Goal: Task Accomplishment & Management: Complete application form

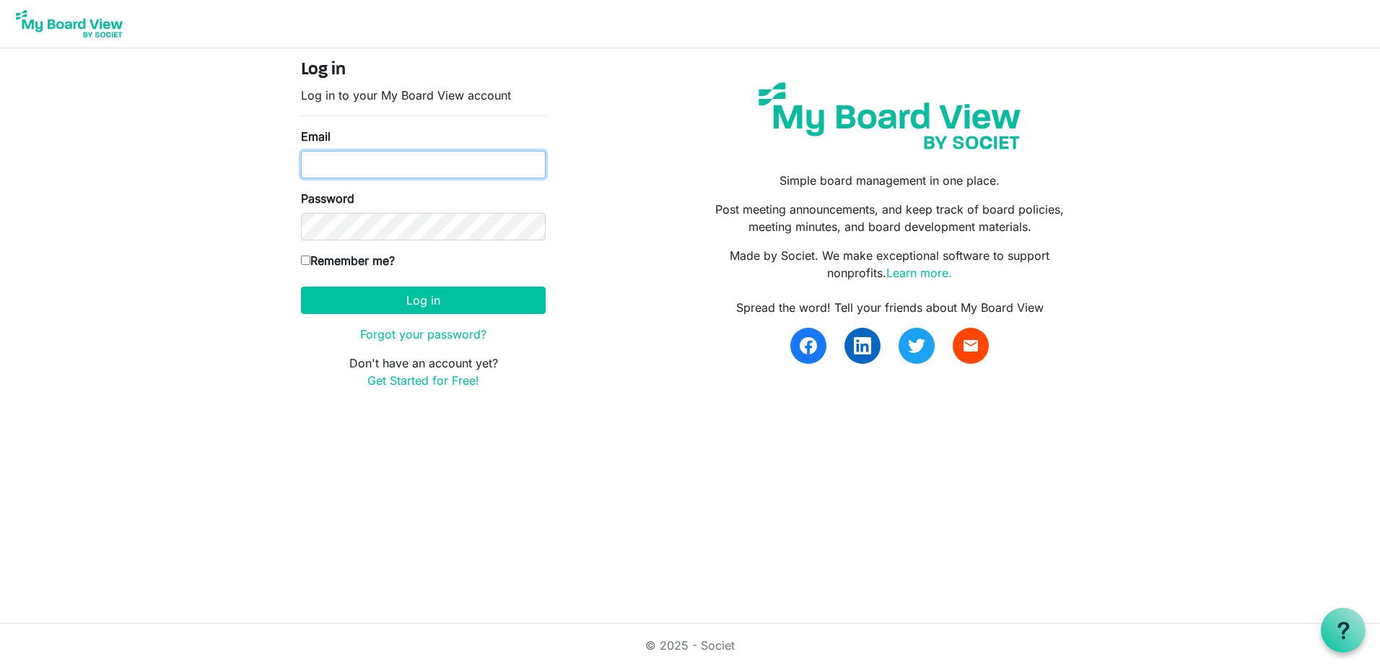
click at [380, 156] on input "Email" at bounding box center [423, 164] width 245 height 27
type input "[EMAIL_ADDRESS][DOMAIN_NAME]"
click at [455, 154] on input "[EMAIL_ADDRESS][DOMAIN_NAME]" at bounding box center [423, 164] width 245 height 27
click at [417, 333] on link "Forgot your password?" at bounding box center [423, 334] width 126 height 14
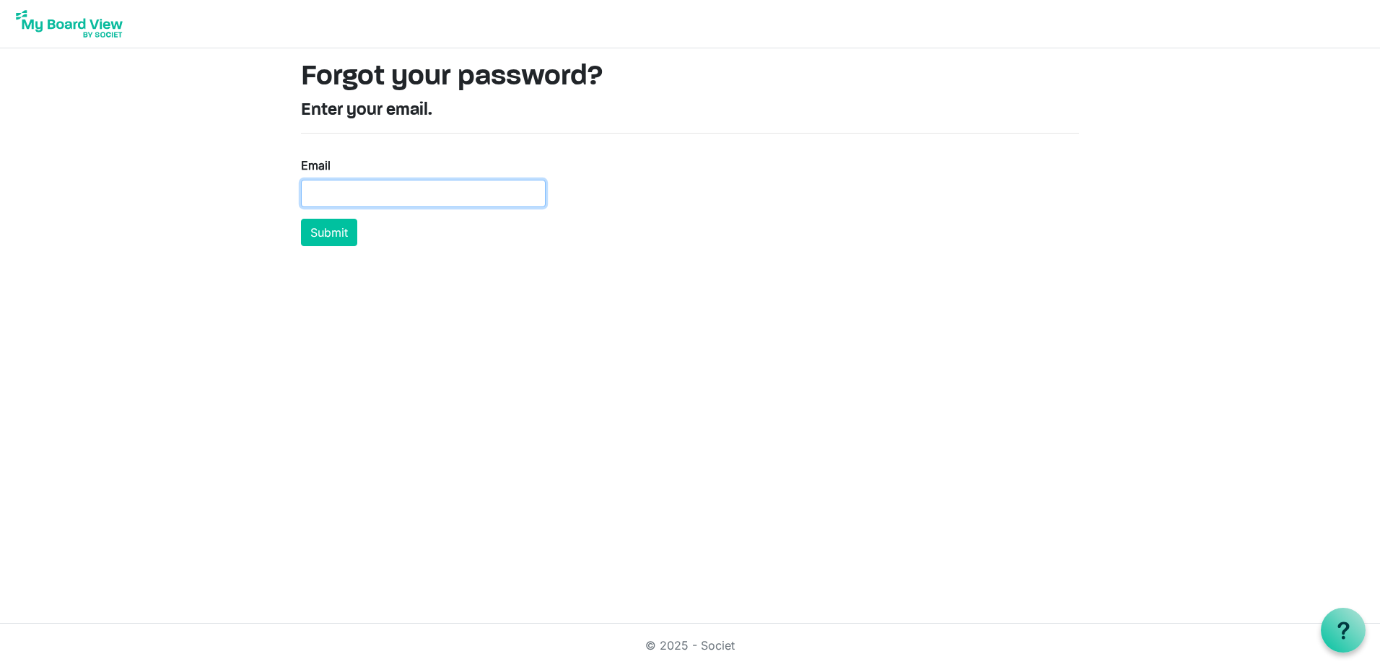
click at [357, 198] on input "Email" at bounding box center [423, 193] width 245 height 27
type input "[EMAIL_ADDRESS][DOMAIN_NAME]"
click at [340, 228] on button "Submit" at bounding box center [329, 232] width 56 height 27
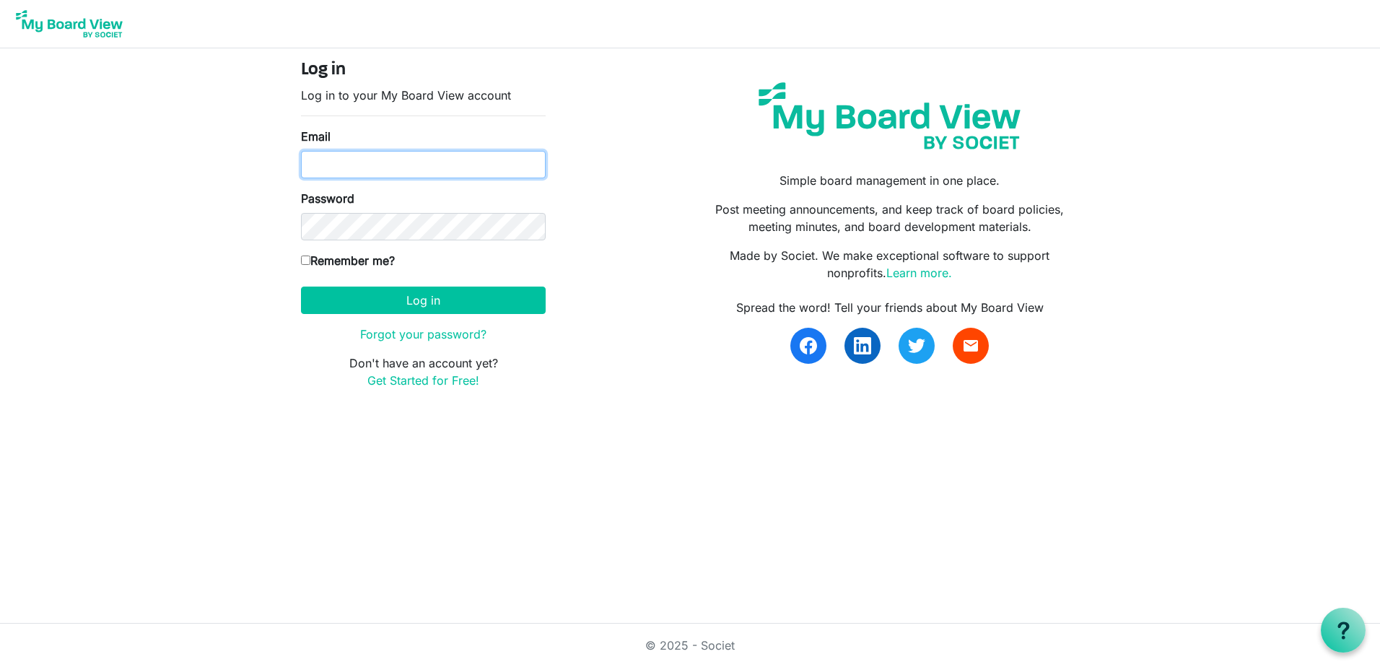
click at [367, 168] on input "Email" at bounding box center [423, 164] width 245 height 27
type input "lcarlisle60@gmail.com"
click at [301, 287] on button "Log in" at bounding box center [423, 300] width 245 height 27
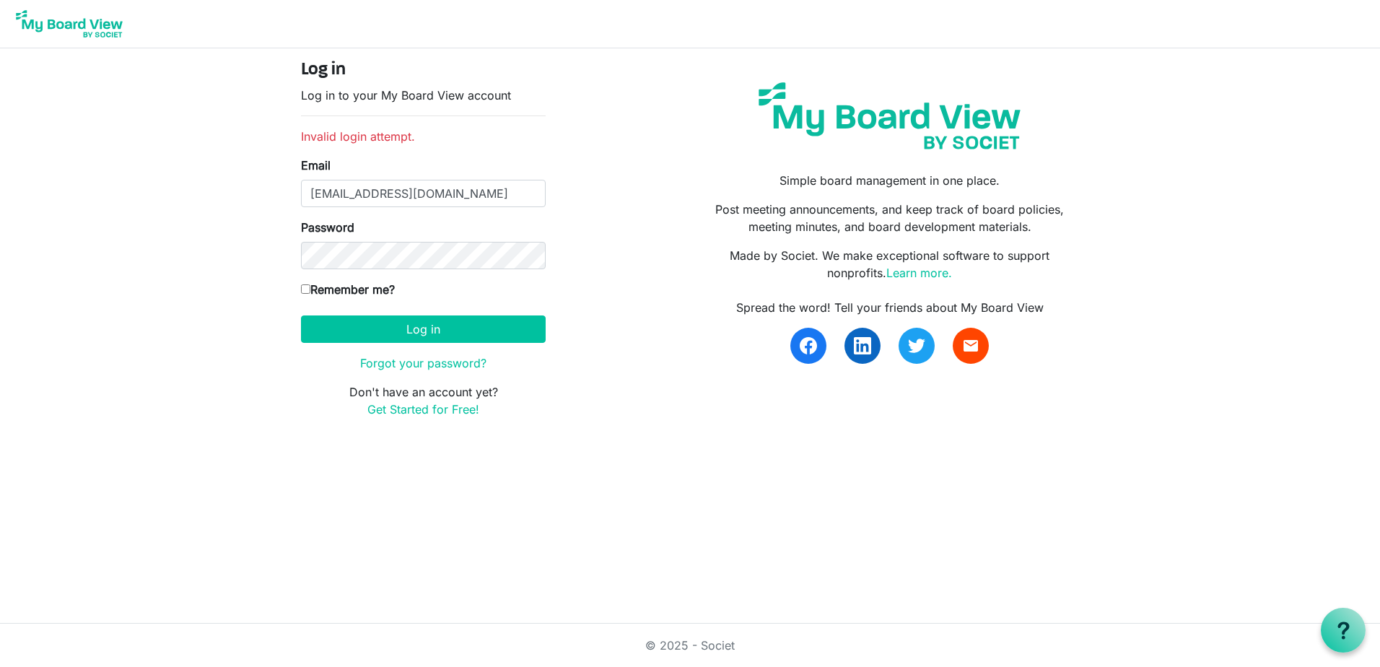
click at [304, 290] on input "Remember me?" at bounding box center [305, 288] width 9 height 9
checkbox input "true"
click at [349, 333] on button "Log in" at bounding box center [423, 328] width 245 height 27
click at [420, 411] on link "Get Started for Free!" at bounding box center [423, 409] width 112 height 14
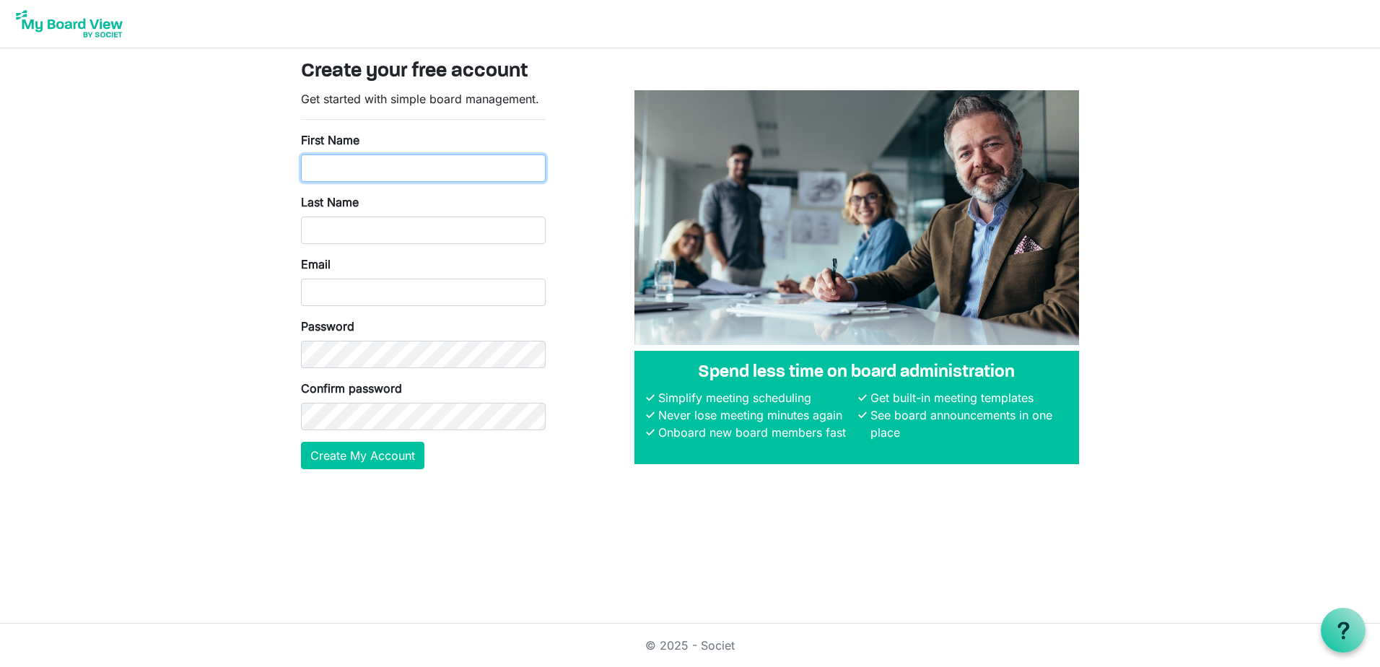
click at [351, 164] on input "First Name" at bounding box center [423, 167] width 245 height 27
type input "[PERSON_NAME]"
type input "[GEOGRAPHIC_DATA]"
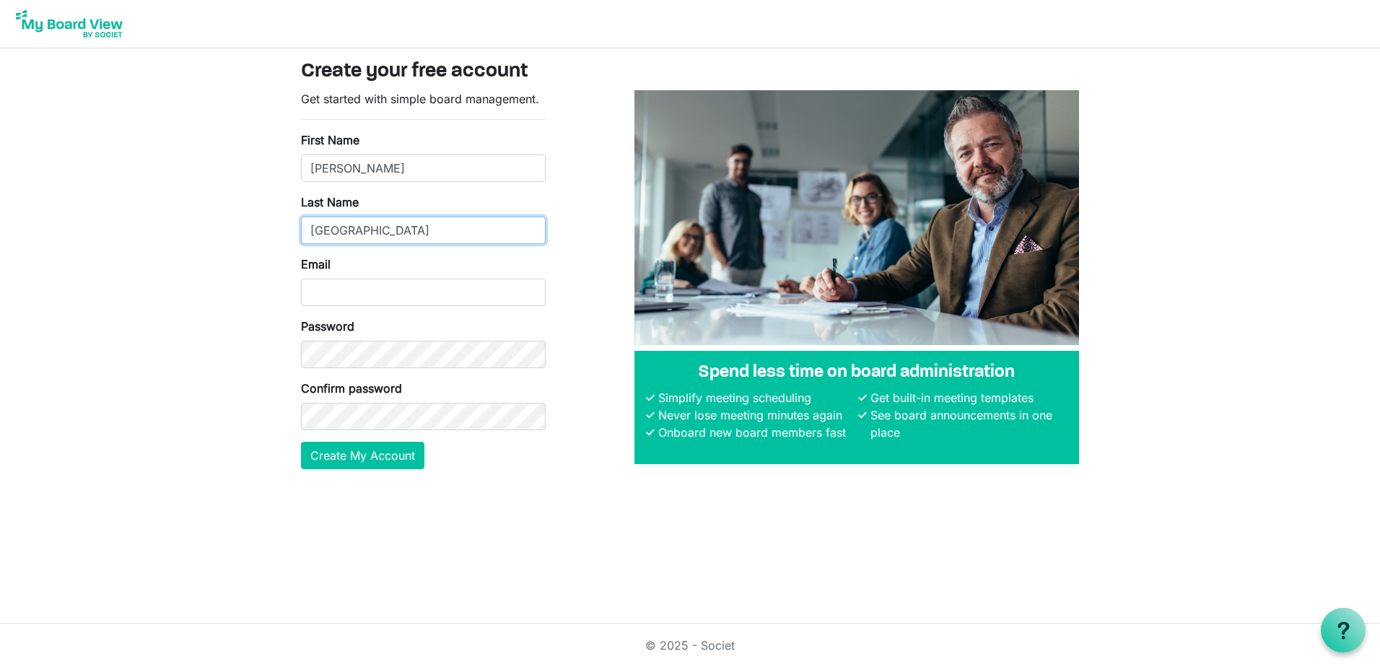
type input "[EMAIL_ADDRESS][DOMAIN_NAME]"
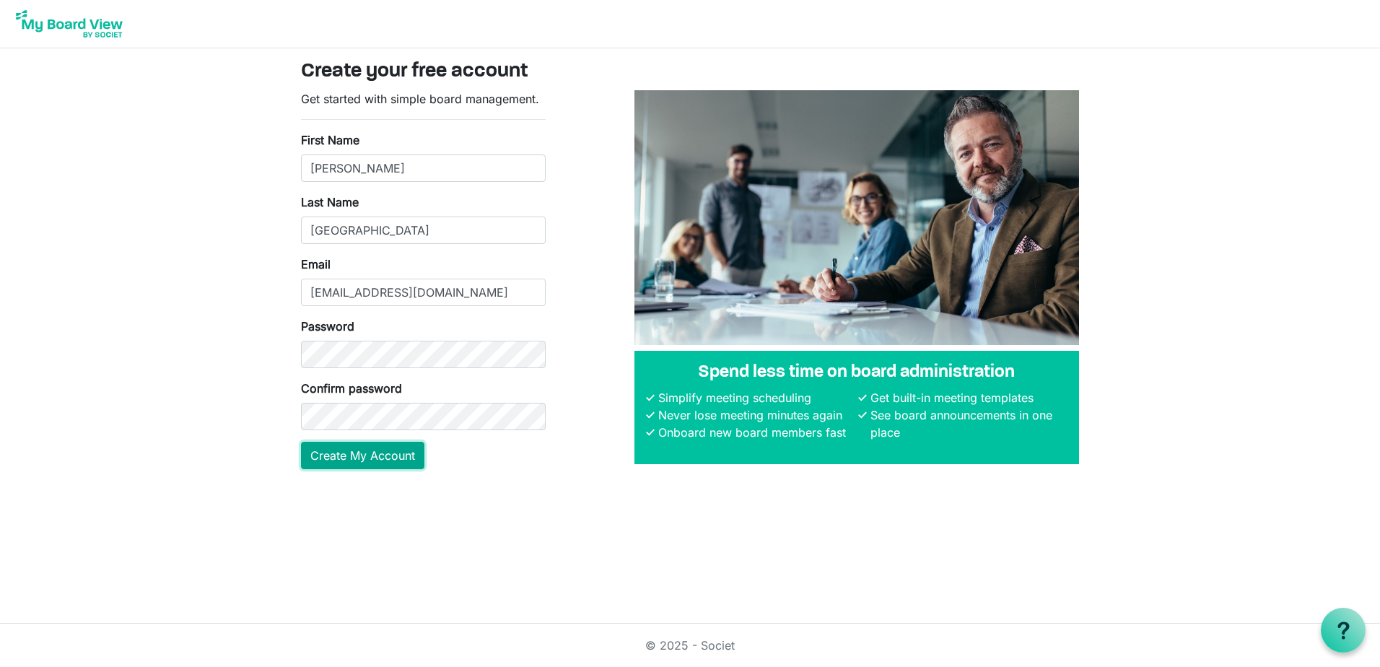
click at [318, 456] on button "Create My Account" at bounding box center [362, 455] width 123 height 27
